Goal: Transaction & Acquisition: Purchase product/service

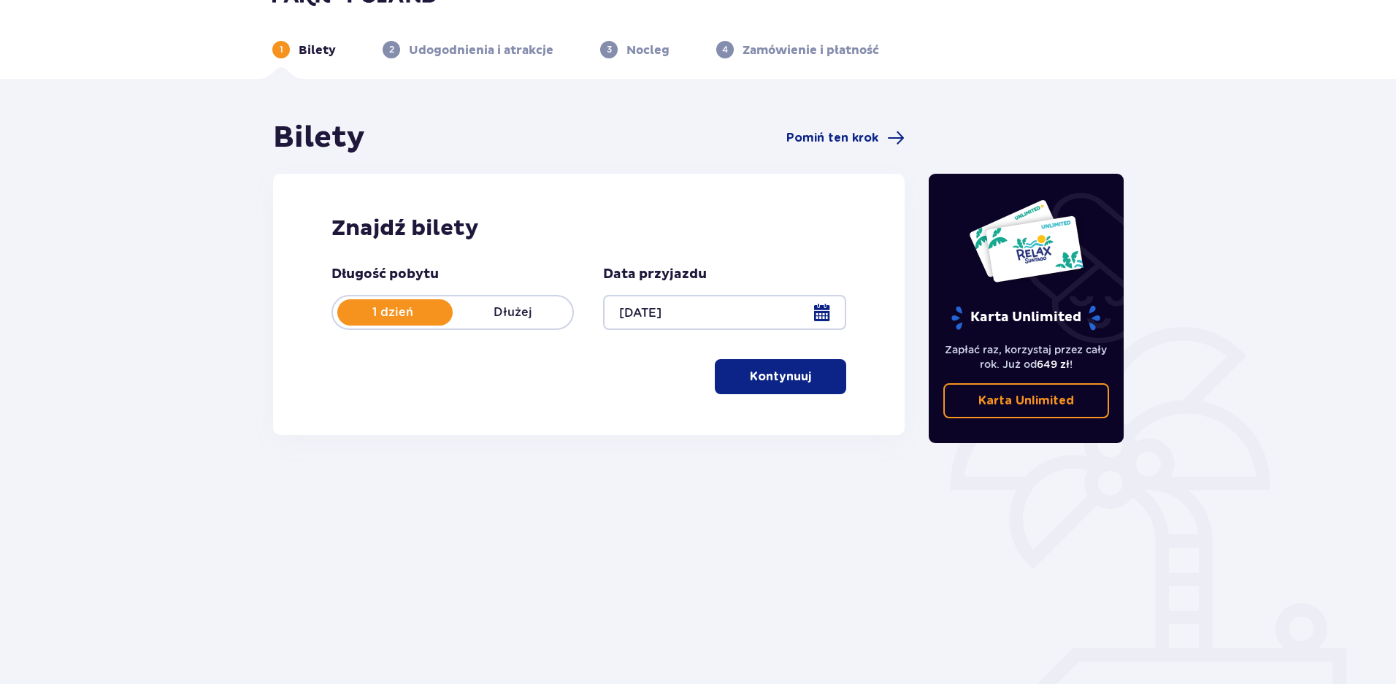
scroll to position [60, 0]
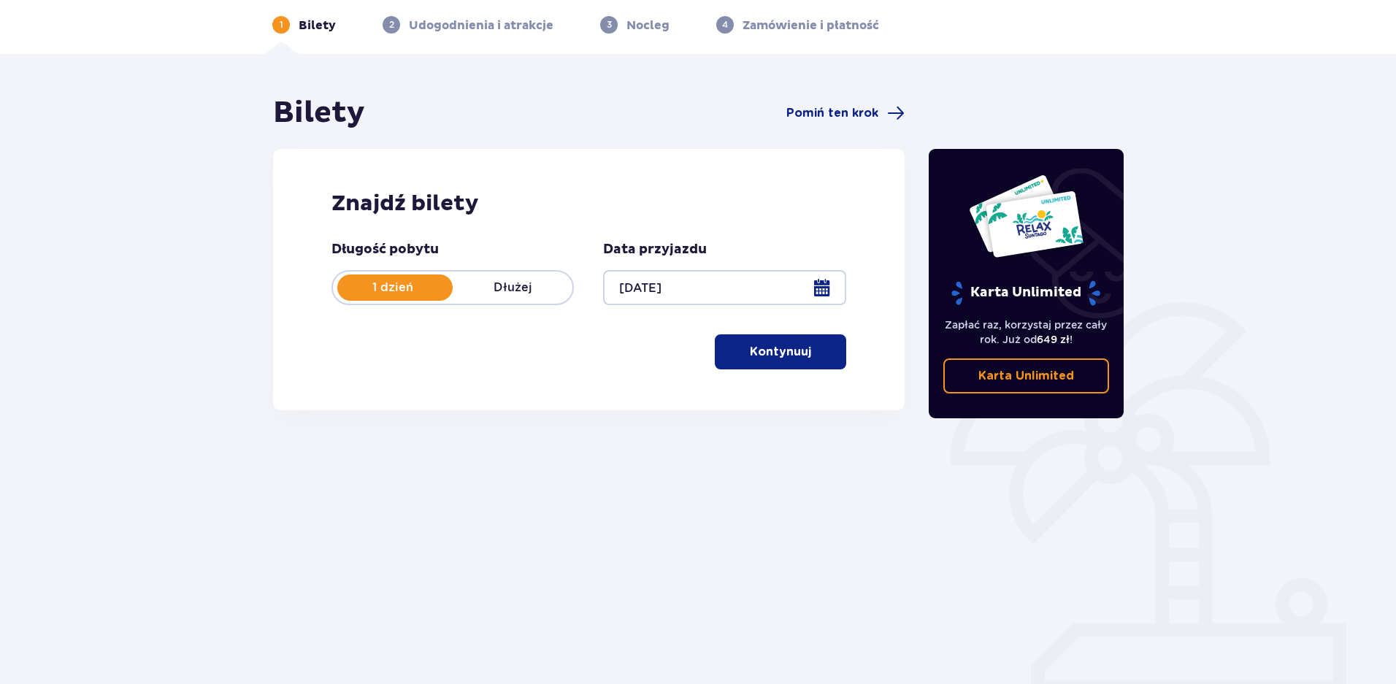
click at [761, 350] on p "Kontynuuj" at bounding box center [780, 352] width 61 height 16
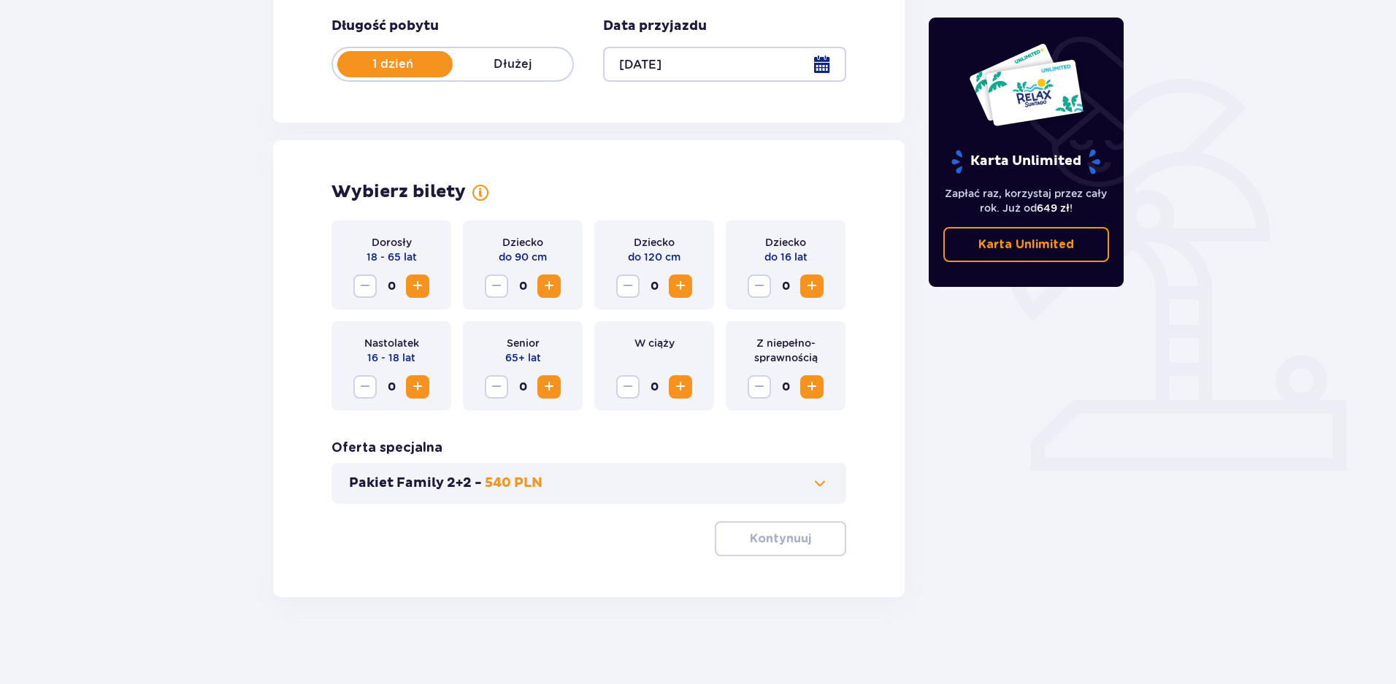
scroll to position [284, 0]
click at [416, 283] on span "Increase" at bounding box center [418, 286] width 18 height 18
click at [418, 393] on span "Increase" at bounding box center [418, 386] width 18 height 18
click at [549, 486] on button "Pakiet Family 2+2 - 540 PLN" at bounding box center [589, 483] width 480 height 18
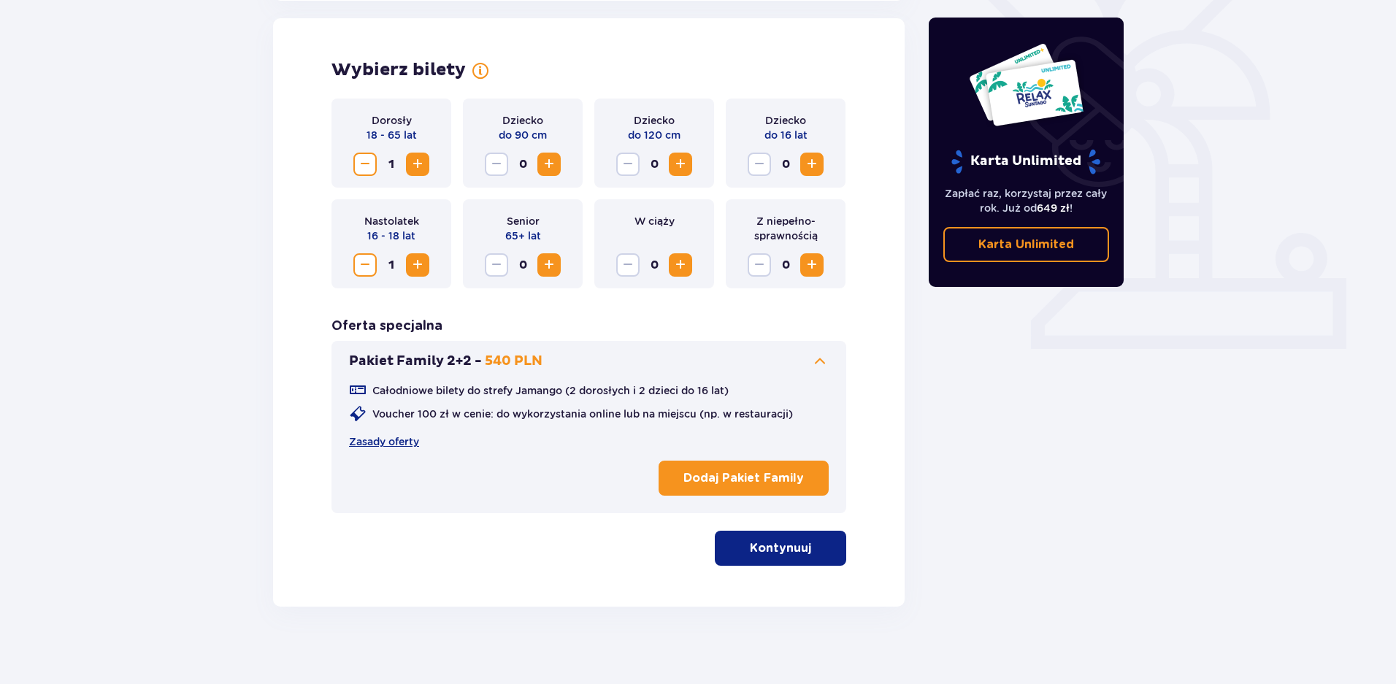
scroll to position [406, 0]
click at [594, 364] on button "Pakiet Family 2+2 - 540 PLN" at bounding box center [589, 361] width 480 height 18
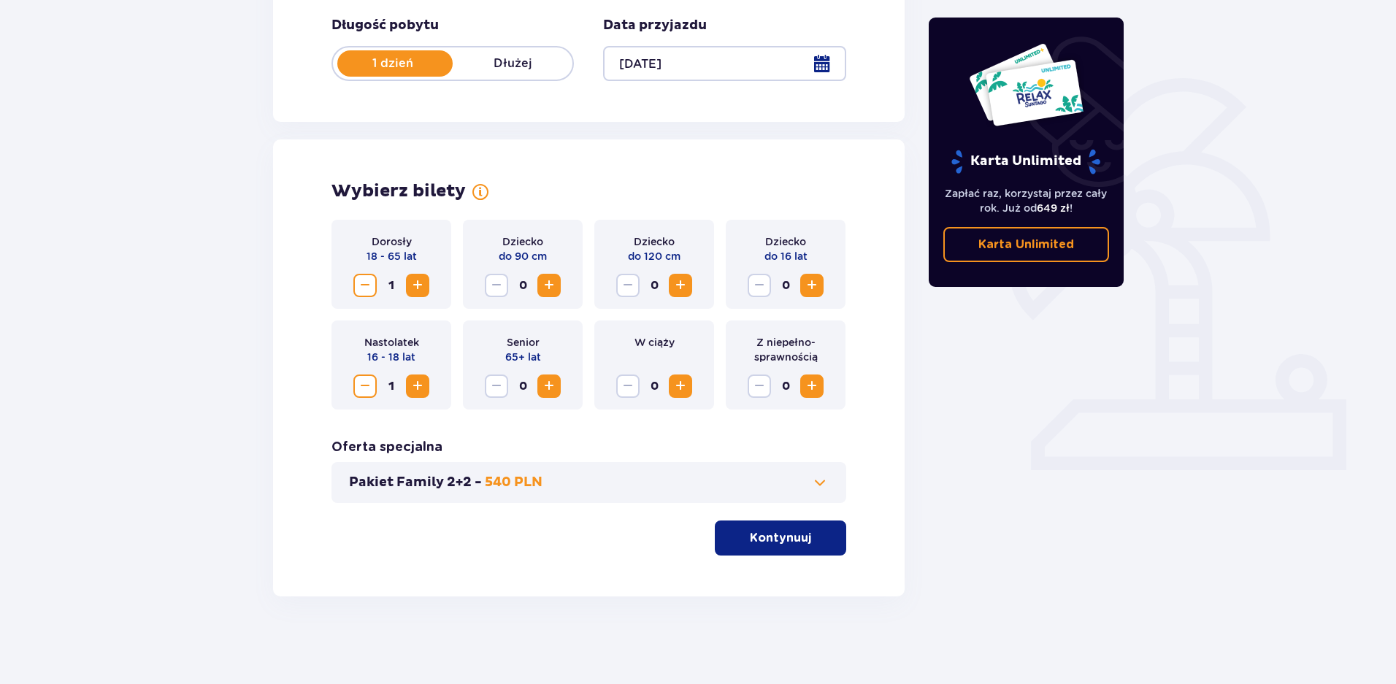
click at [779, 540] on p "Kontynuuj" at bounding box center [780, 538] width 61 height 16
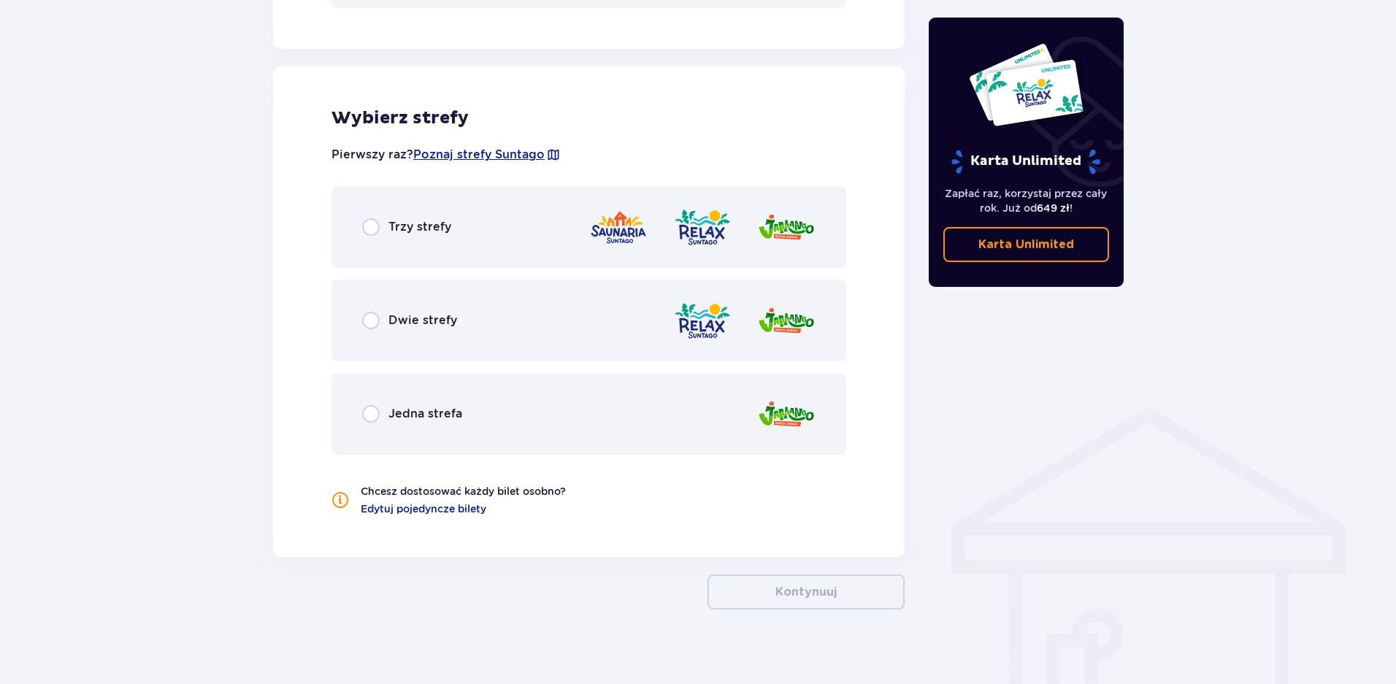
scroll to position [792, 0]
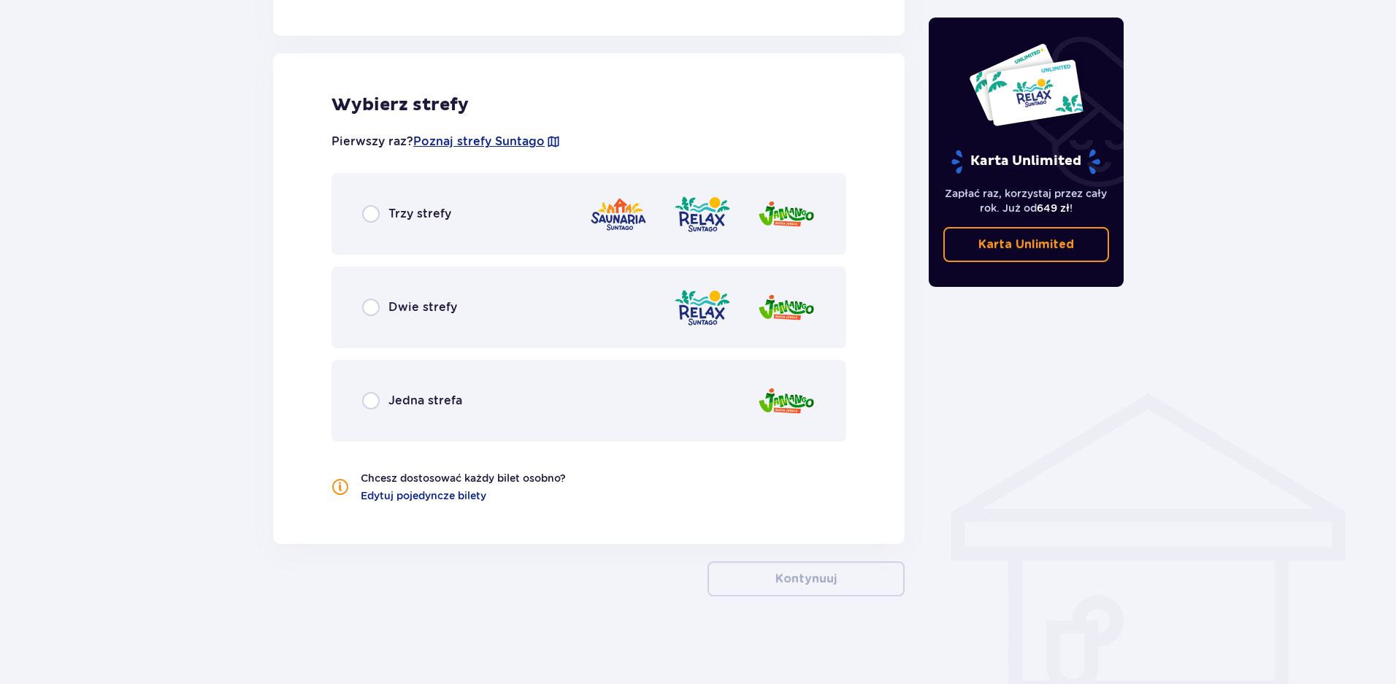
click at [512, 317] on div "Dwie strefy" at bounding box center [588, 307] width 515 height 82
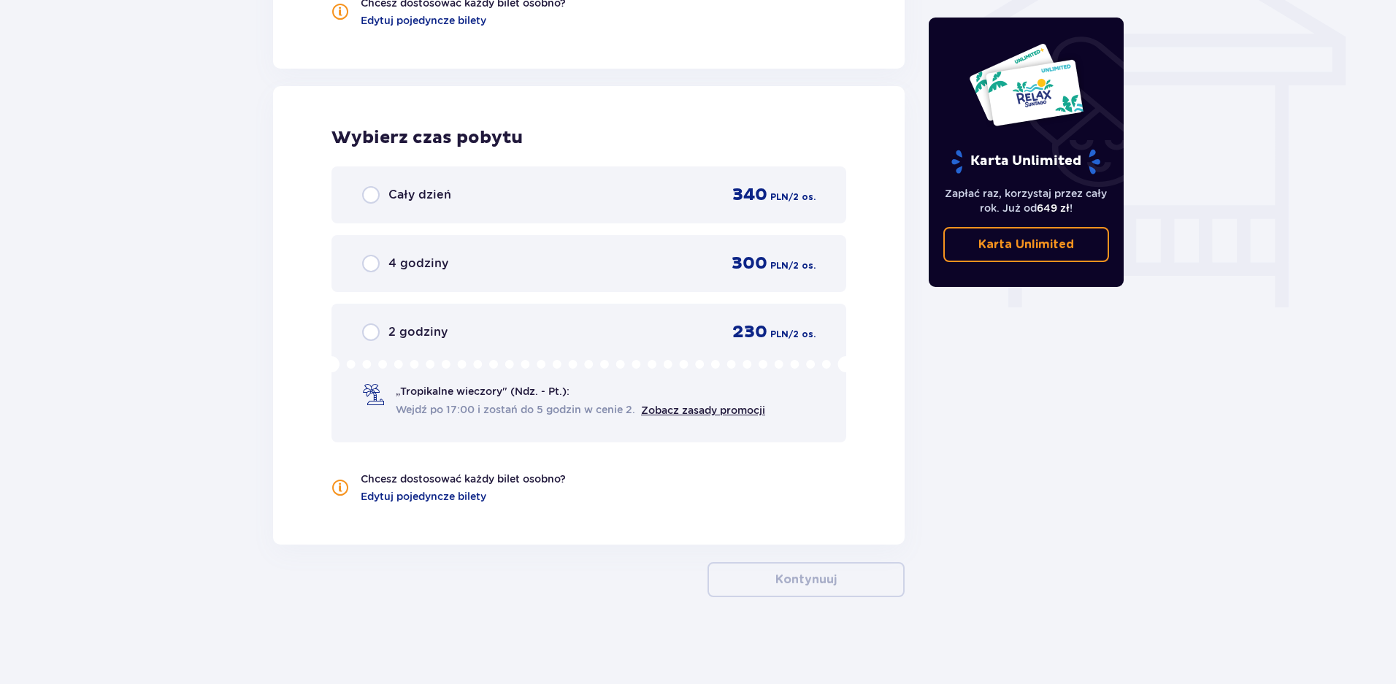
scroll to position [1268, 0]
click at [441, 183] on div "Cały dzień 340 PLN / 2 os." at bounding box center [588, 194] width 515 height 57
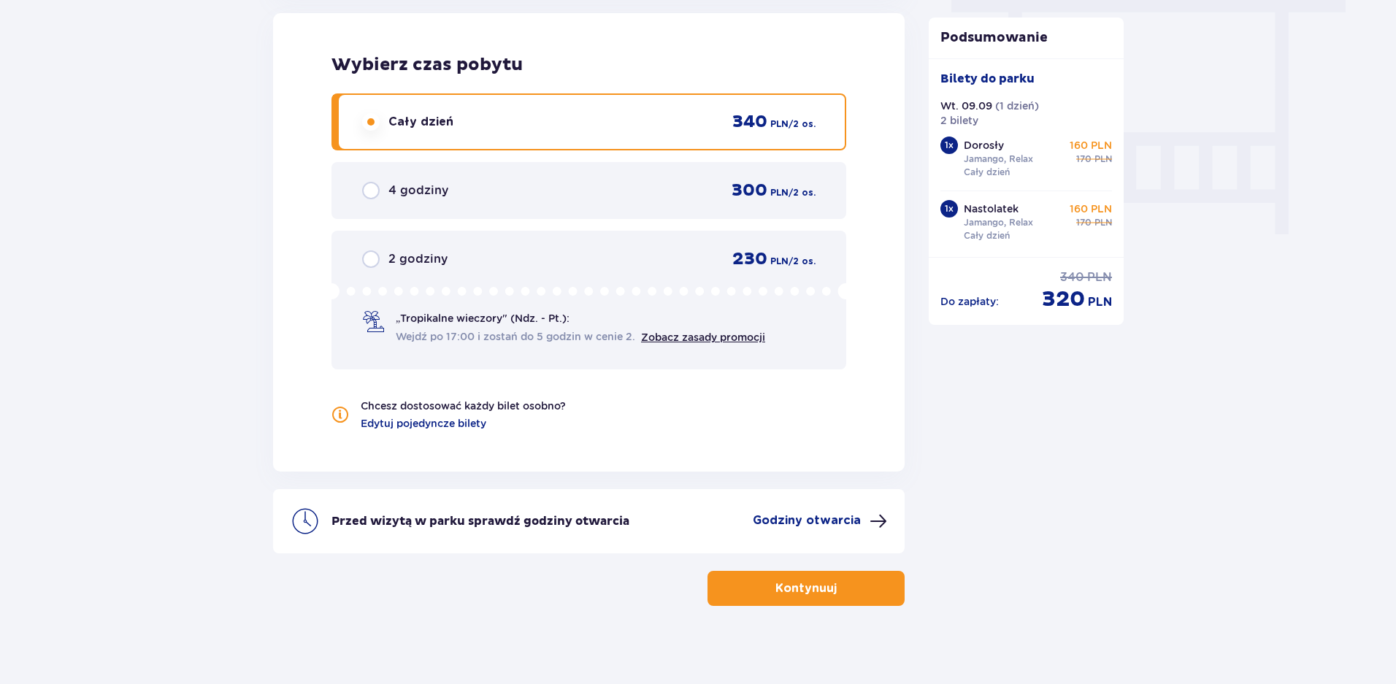
scroll to position [1350, 0]
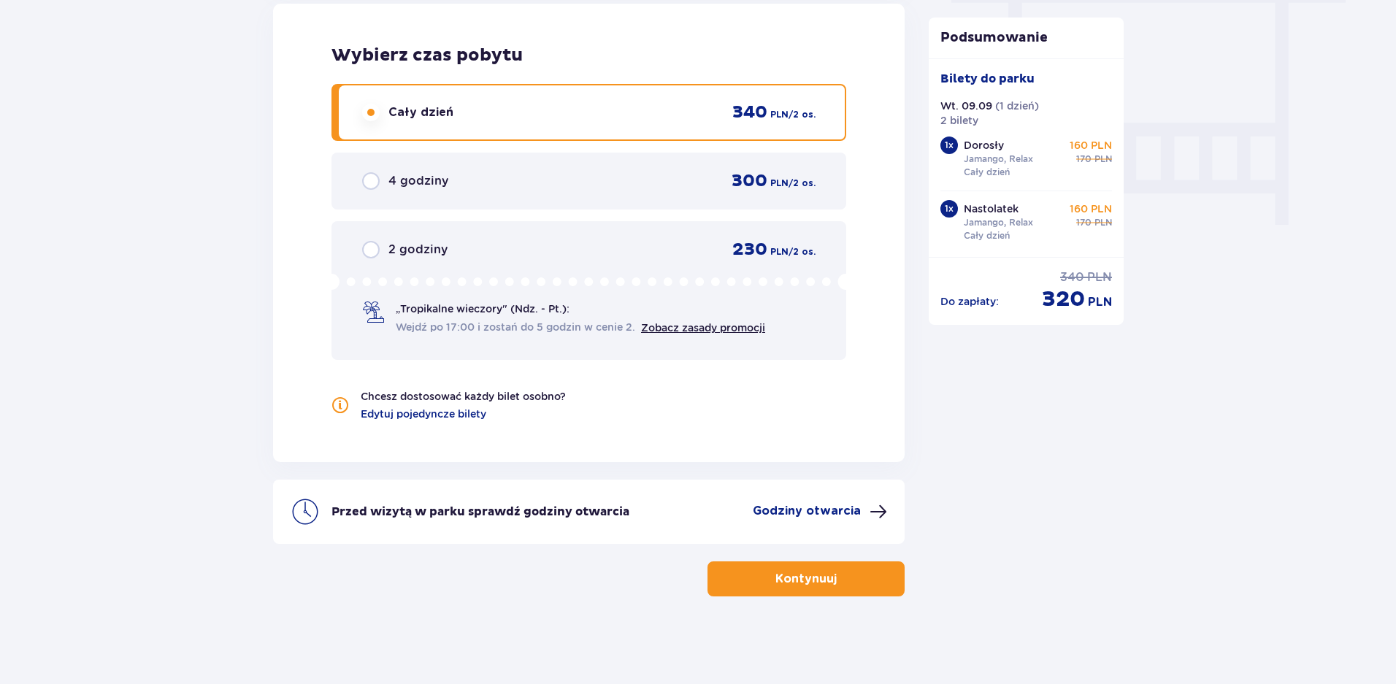
click at [729, 568] on button "Kontynuuj" at bounding box center [806, 578] width 197 height 35
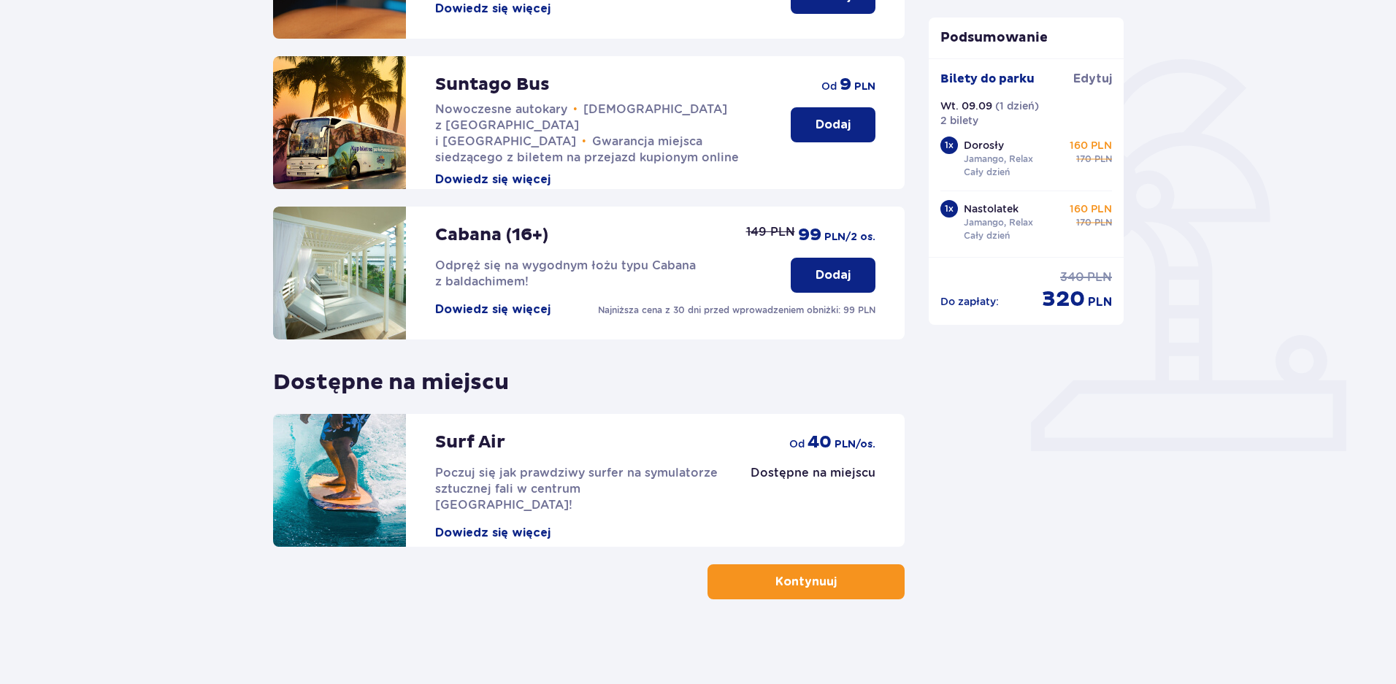
scroll to position [306, 0]
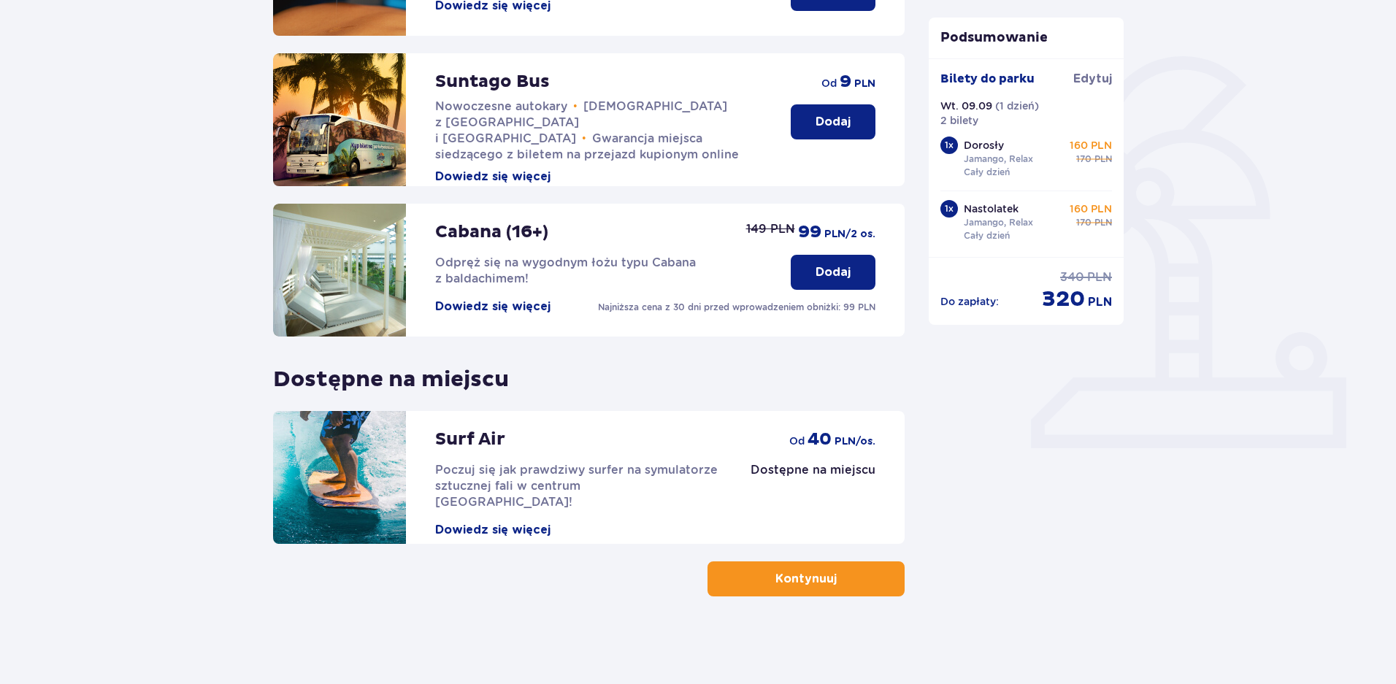
click at [719, 572] on button "Kontynuuj" at bounding box center [806, 578] width 197 height 35
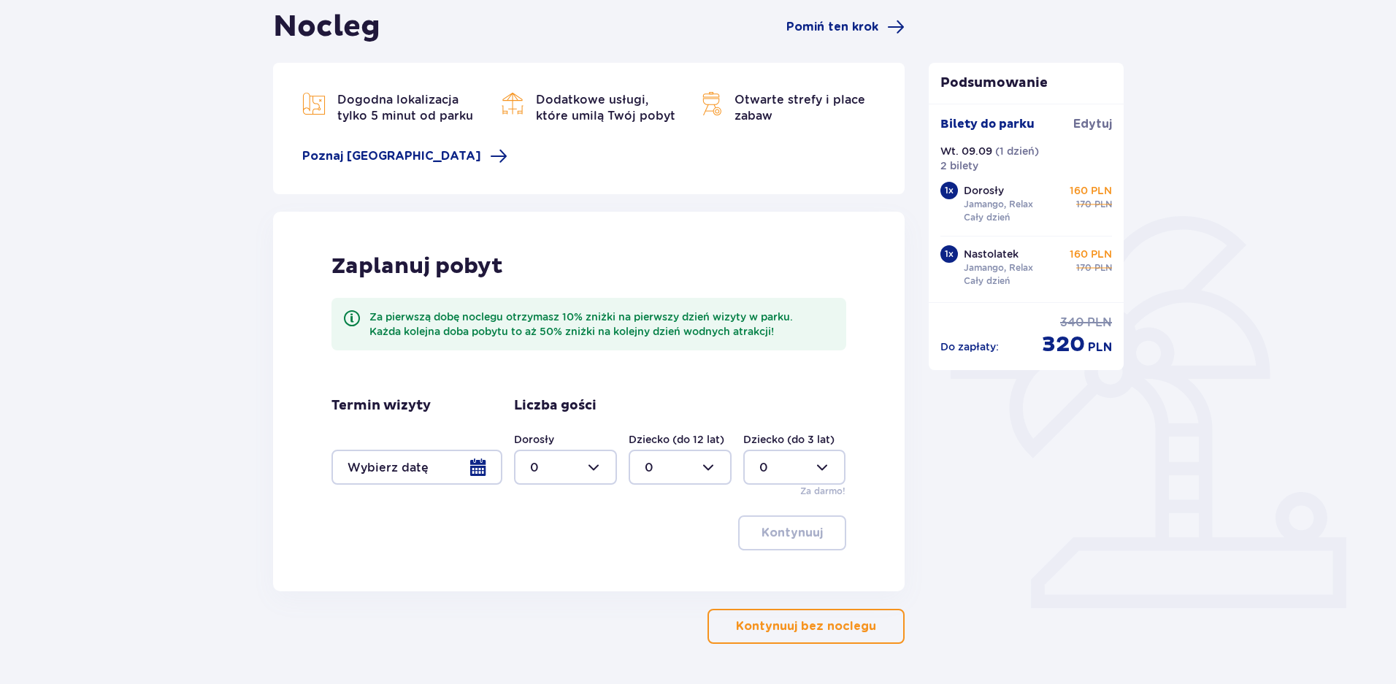
scroll to position [193, 0]
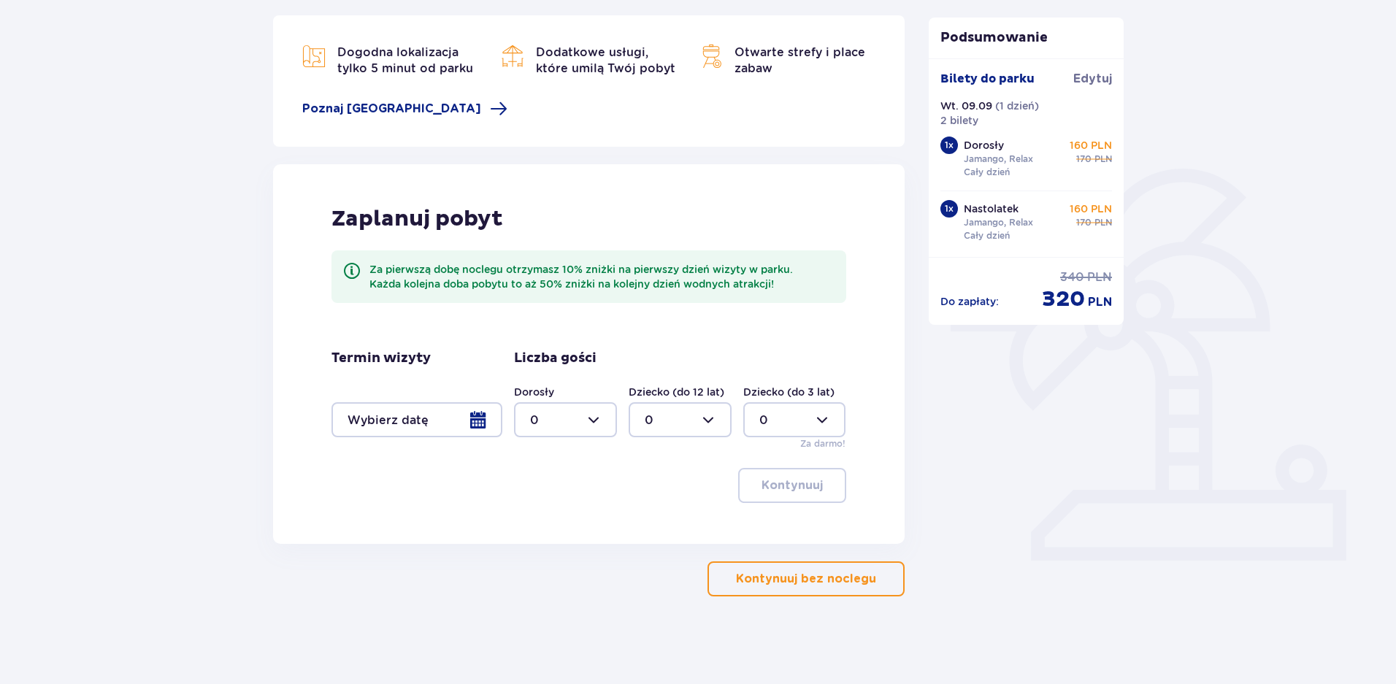
click at [743, 583] on p "Kontynuuj bez noclegu" at bounding box center [806, 579] width 140 height 16
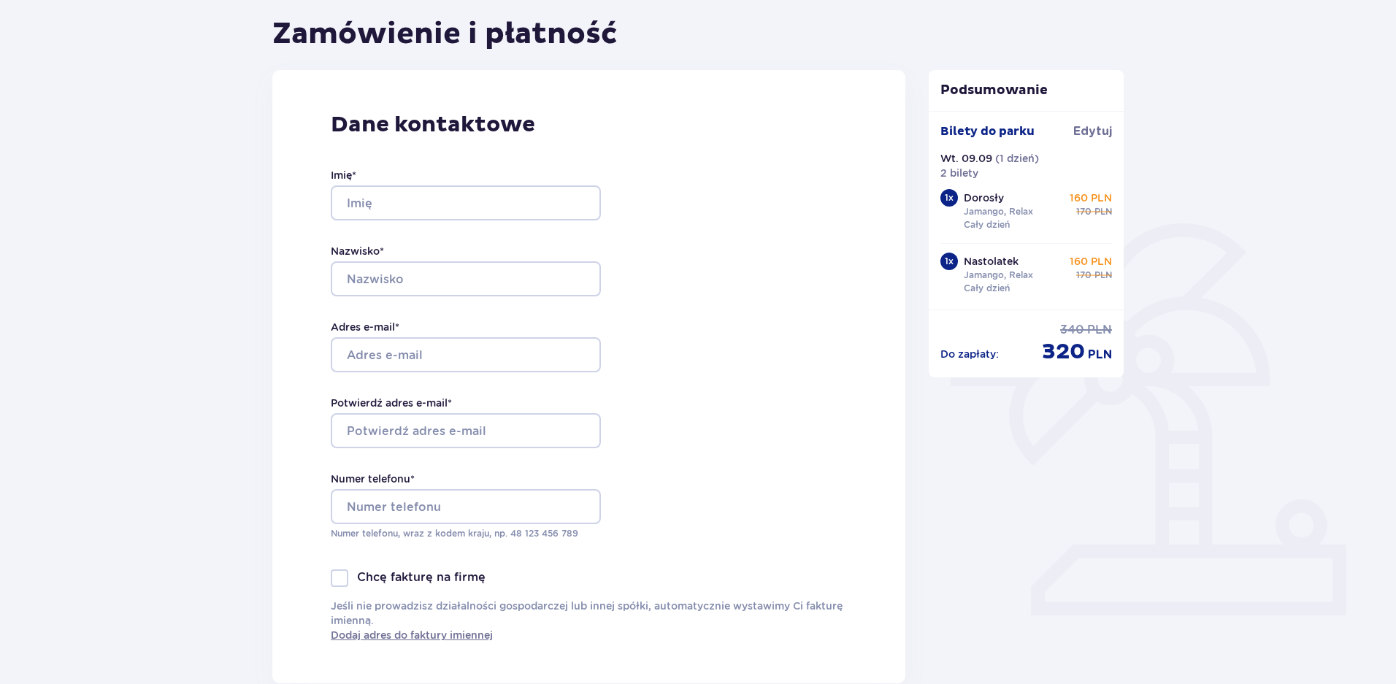
scroll to position [146, 0]
